Goal: Task Accomplishment & Management: Manage account settings

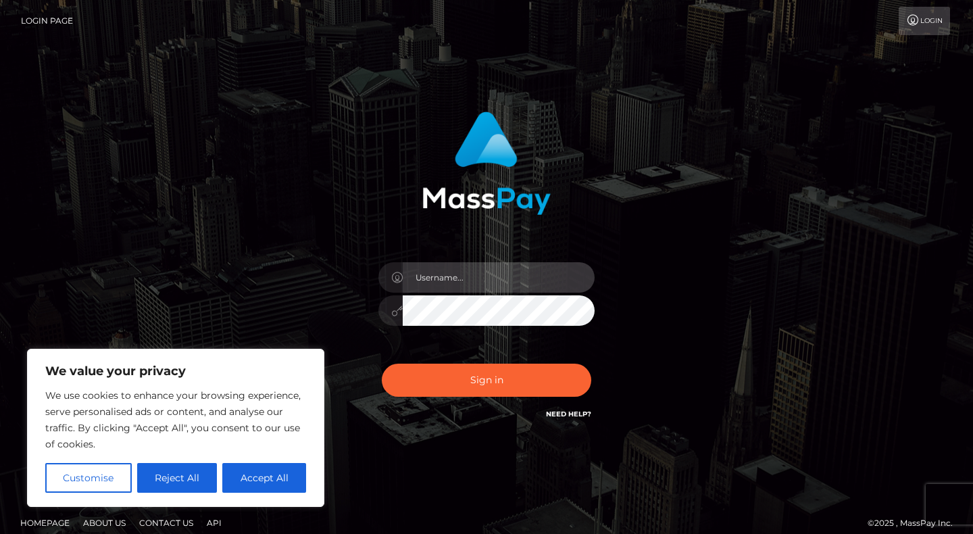
click at [456, 270] on input "text" at bounding box center [499, 277] width 192 height 30
type input "[EMAIL_ADDRESS][DOMAIN_NAME]"
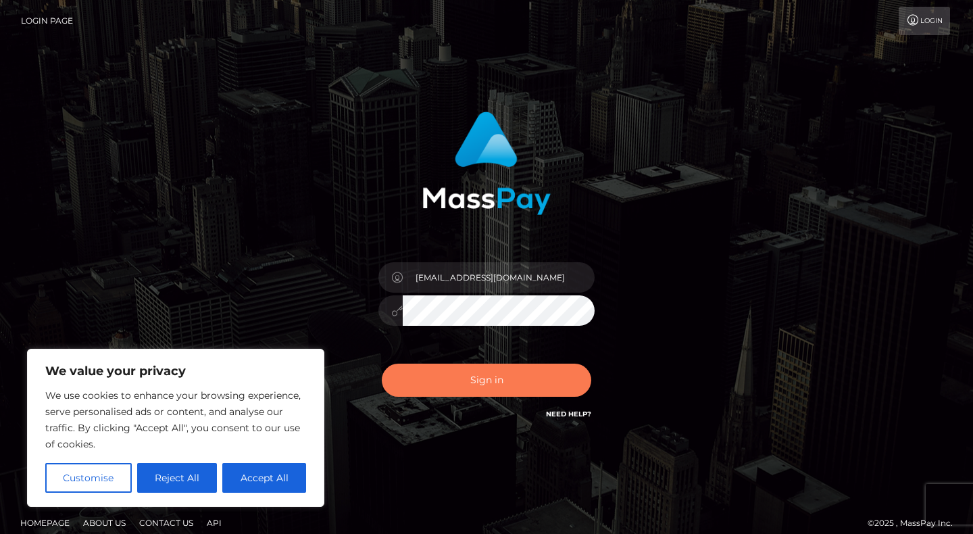
click at [431, 380] on button "Sign in" at bounding box center [486, 380] width 209 height 33
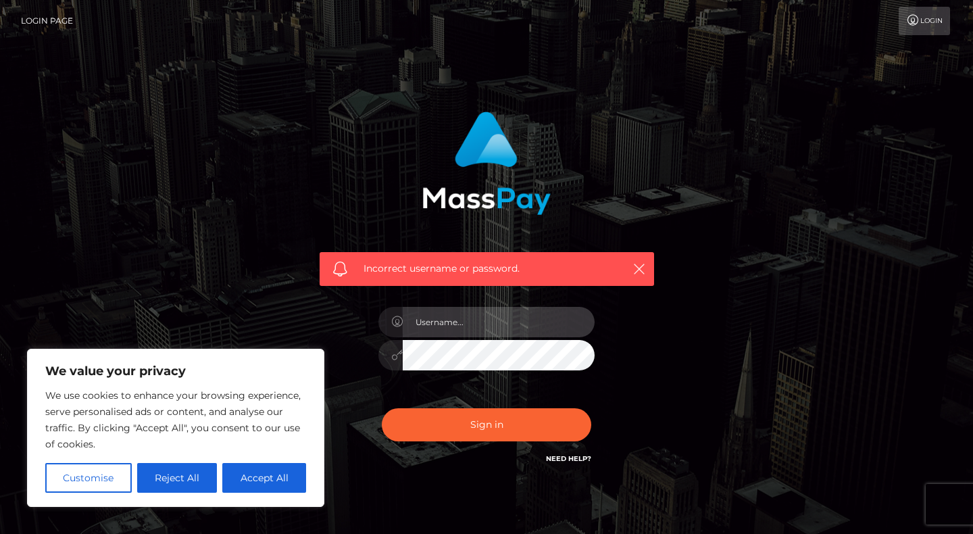
click at [449, 312] on input "text" at bounding box center [499, 322] width 192 height 30
type input "[EMAIL_ADDRESS][DOMAIN_NAME]"
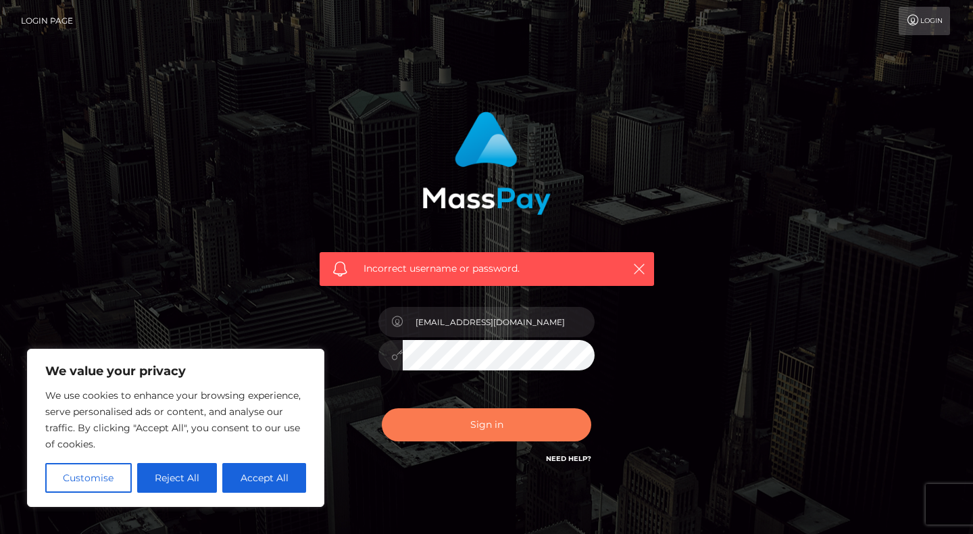
click at [460, 419] on button "Sign in" at bounding box center [486, 424] width 209 height 33
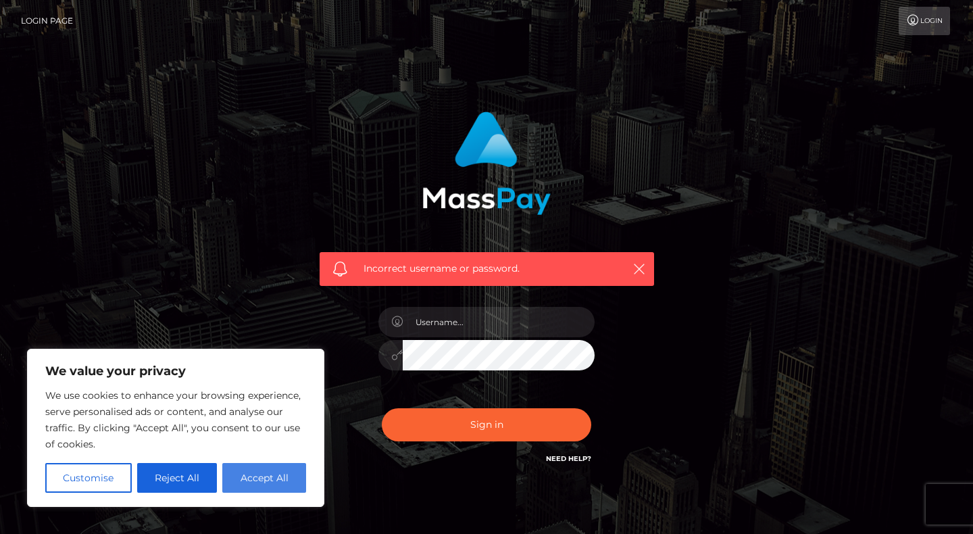
click at [253, 483] on button "Accept All" at bounding box center [264, 478] width 84 height 30
checkbox input "true"
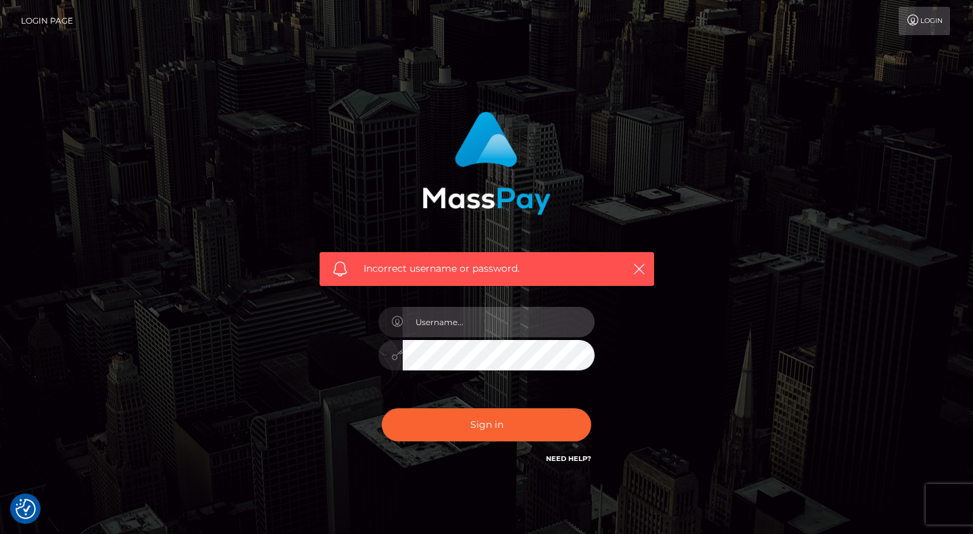
click at [454, 324] on input "text" at bounding box center [499, 322] width 192 height 30
type input "[EMAIL_ADDRESS][DOMAIN_NAME]"
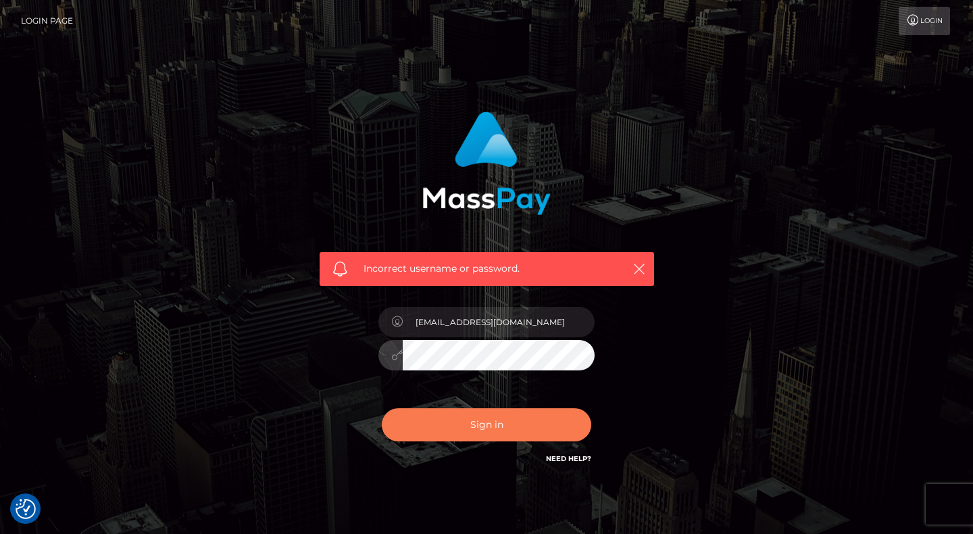
click at [512, 426] on button "Sign in" at bounding box center [486, 424] width 209 height 33
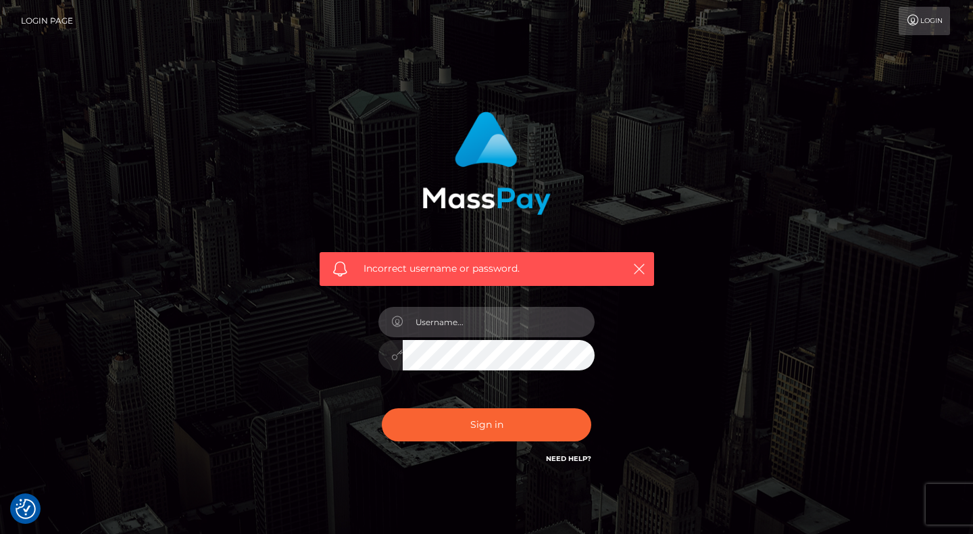
click at [493, 327] on input "text" at bounding box center [499, 322] width 192 height 30
type input "[EMAIL_ADDRESS][DOMAIN_NAME]"
click at [382, 408] on button "Sign in" at bounding box center [486, 424] width 209 height 33
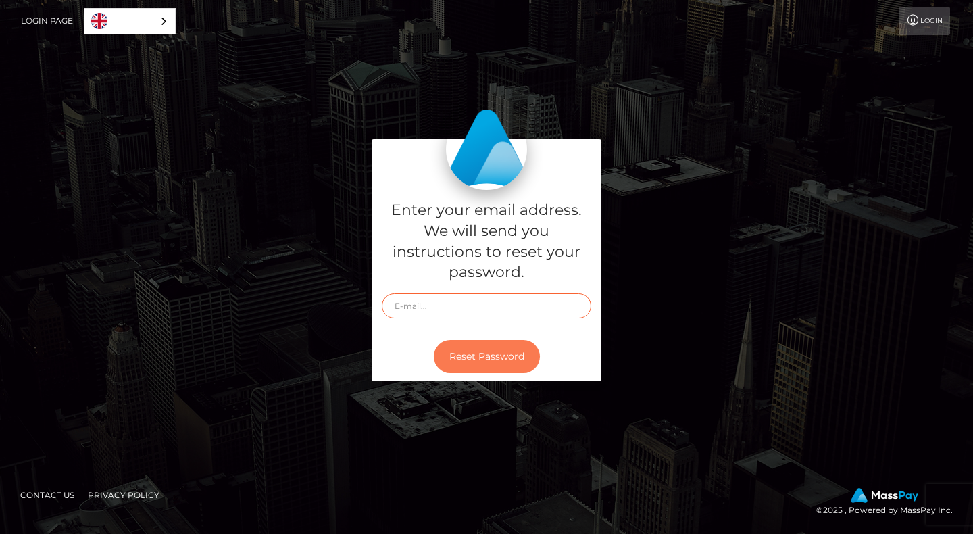
type input "[EMAIL_ADDRESS][DOMAIN_NAME]"
click at [493, 343] on button "Reset Password" at bounding box center [487, 356] width 106 height 33
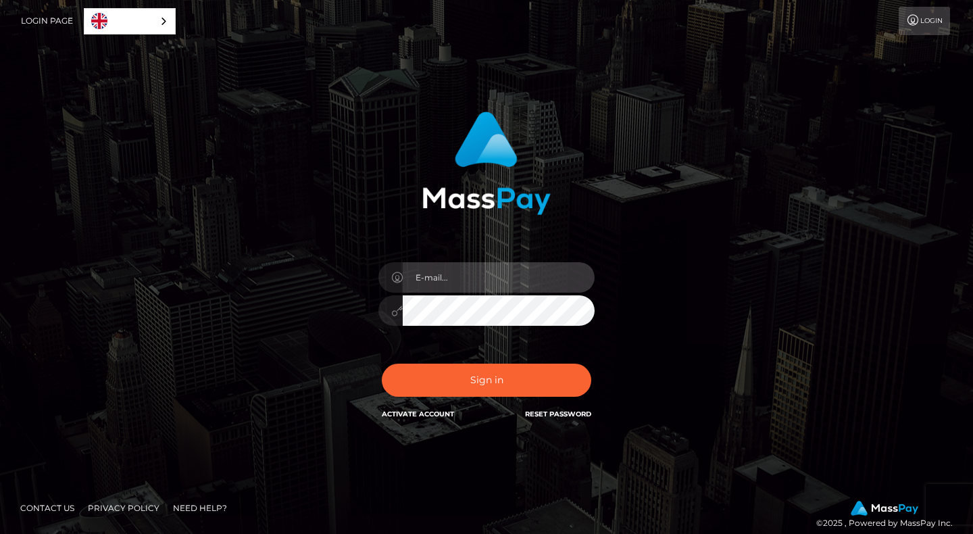
type input "[EMAIL_ADDRESS][DOMAIN_NAME]"
click at [276, 214] on div "In order to protect your account, we're utilizing the help of a captcha service…" at bounding box center [486, 273] width 770 height 344
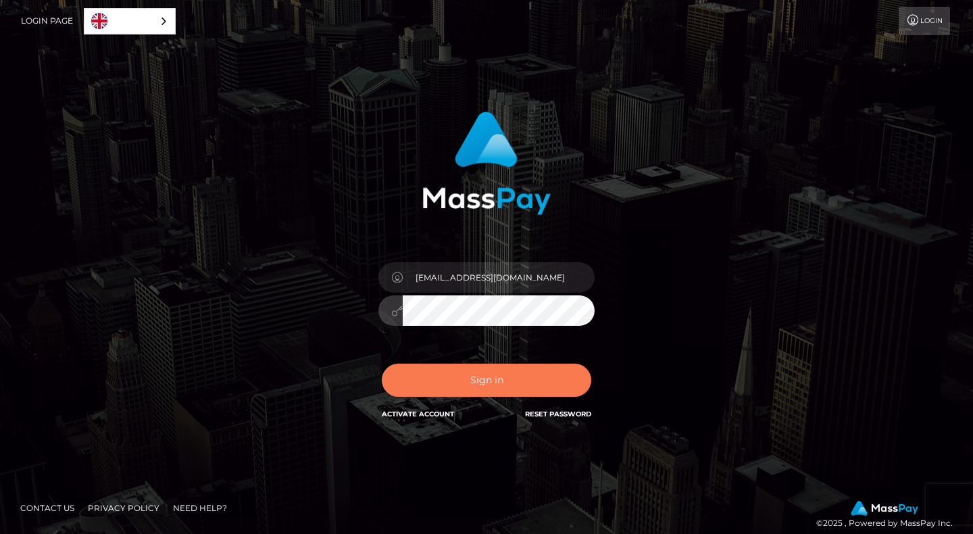
click at [471, 380] on button "Sign in" at bounding box center [486, 380] width 209 height 33
